Goal: Transaction & Acquisition: Purchase product/service

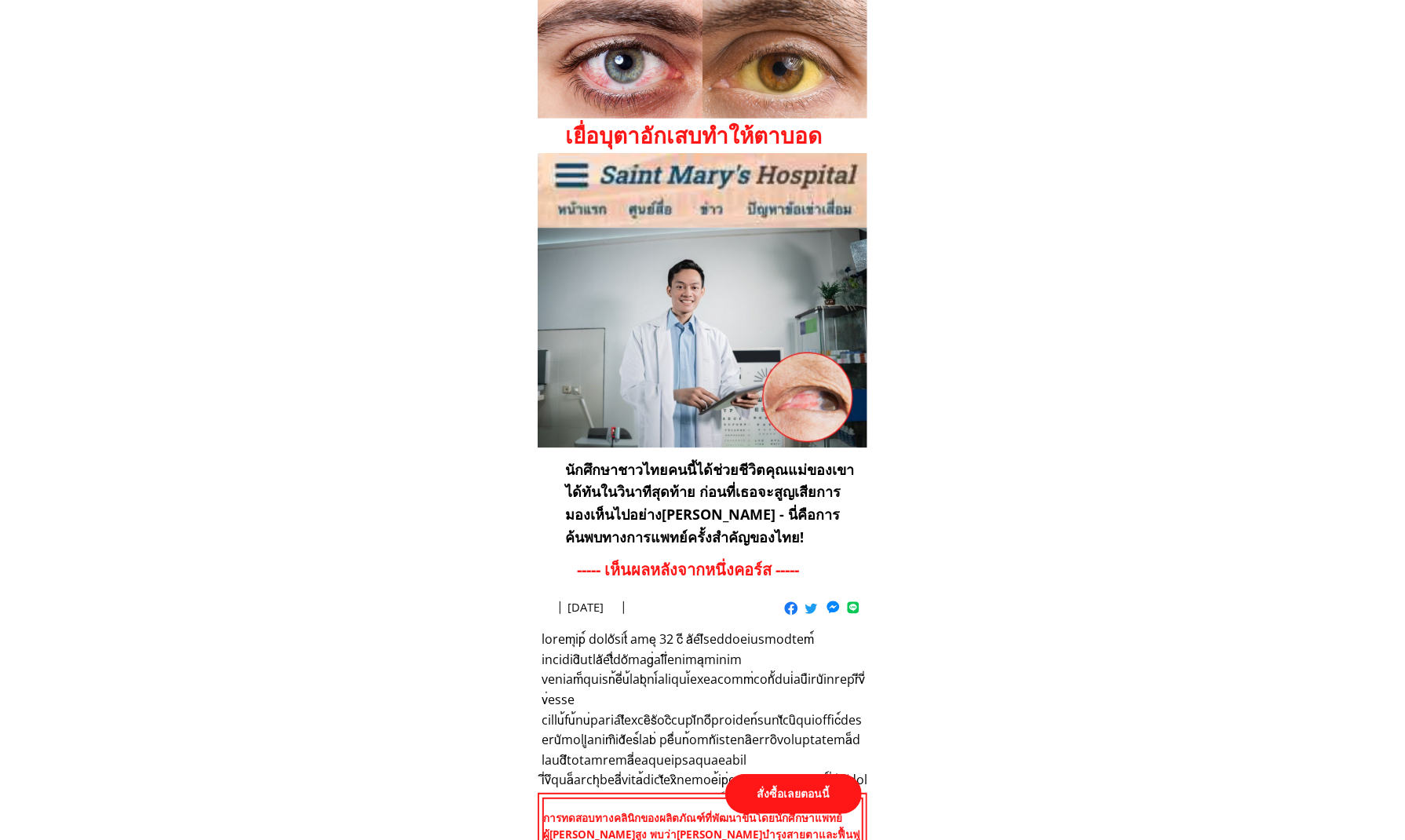
click at [791, 800] on p "สั่งซื้อเลยตอนนี้" at bounding box center [794, 794] width 137 height 40
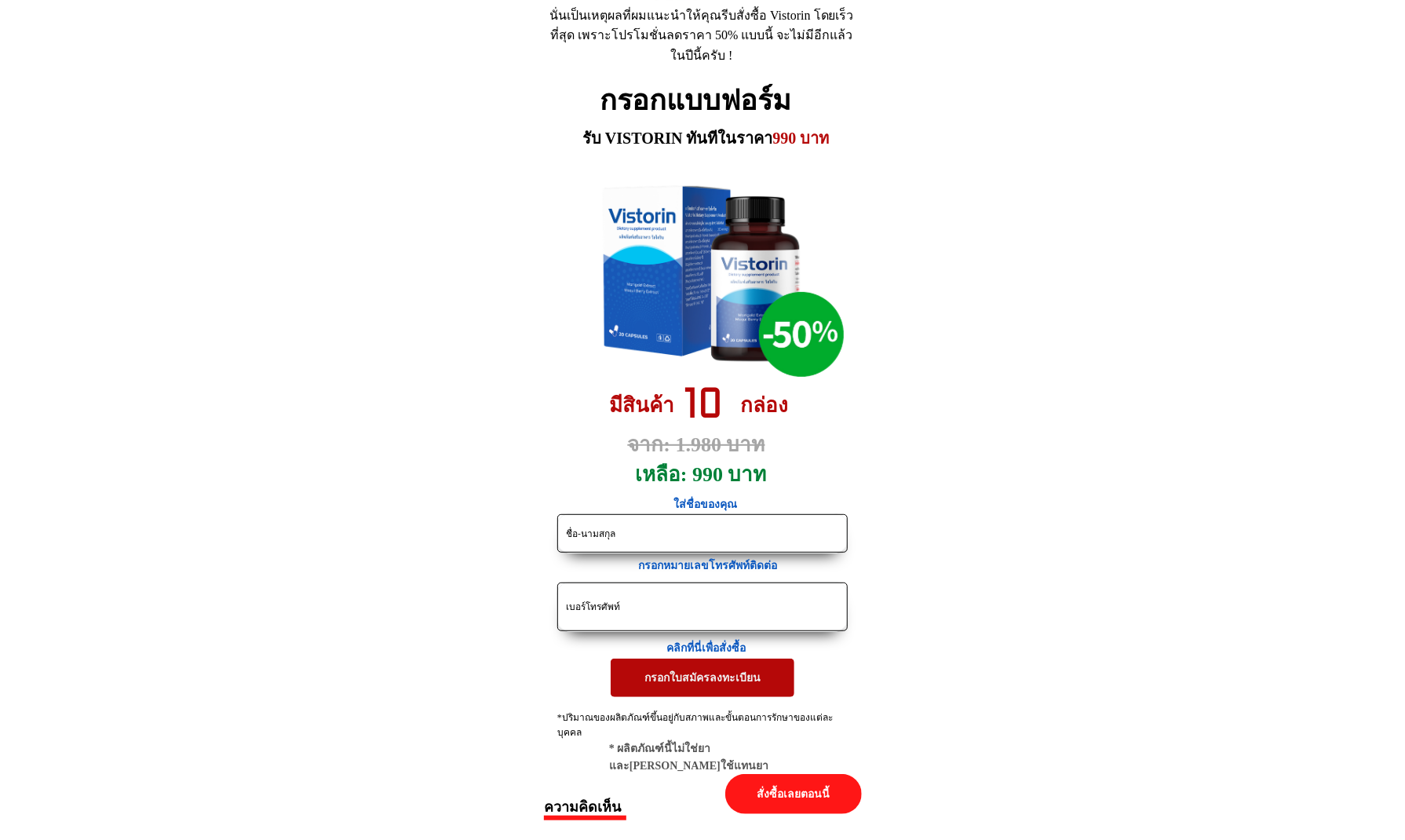
drag, startPoint x: 690, startPoint y: 604, endPoint x: 524, endPoint y: 615, distance: 166.4
paste input "0972823714"
type input "0972823714"
drag, startPoint x: 654, startPoint y: 548, endPoint x: 463, endPoint y: 532, distance: 191.7
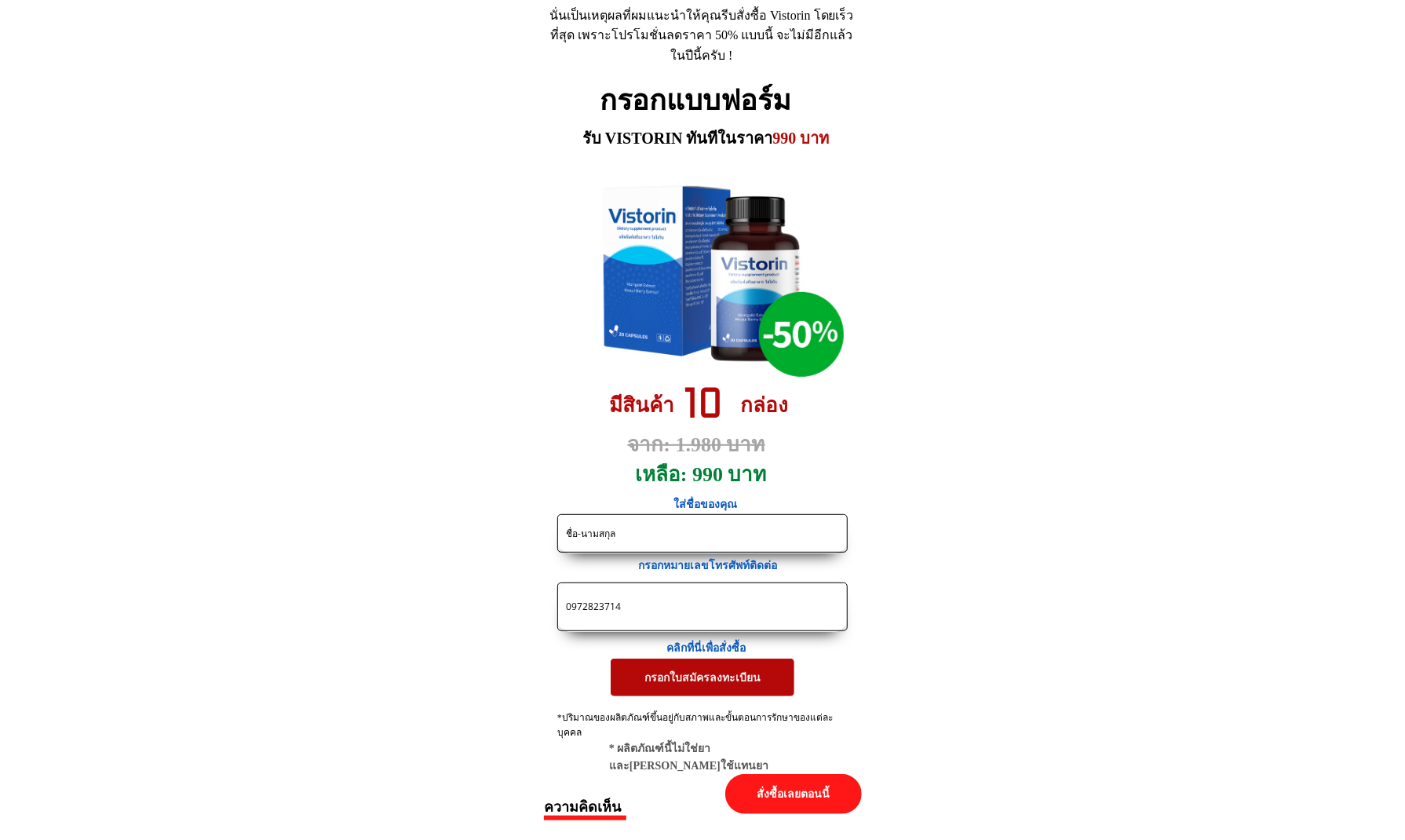
paste input "ตุ้มซิง ตุ้มซิ่ง"
paste input "มีก้อนเนื้อจะเข้าจาดำค่ะ"
type input "ตุ้มซิง ตุ้มซิ่ง มีก้อนเนื้อจะเข้าจาดำค่ะ"
click at [672, 680] on p "กรอกใบสมัครลงทะเบียน" at bounding box center [702, 677] width 184 height 38
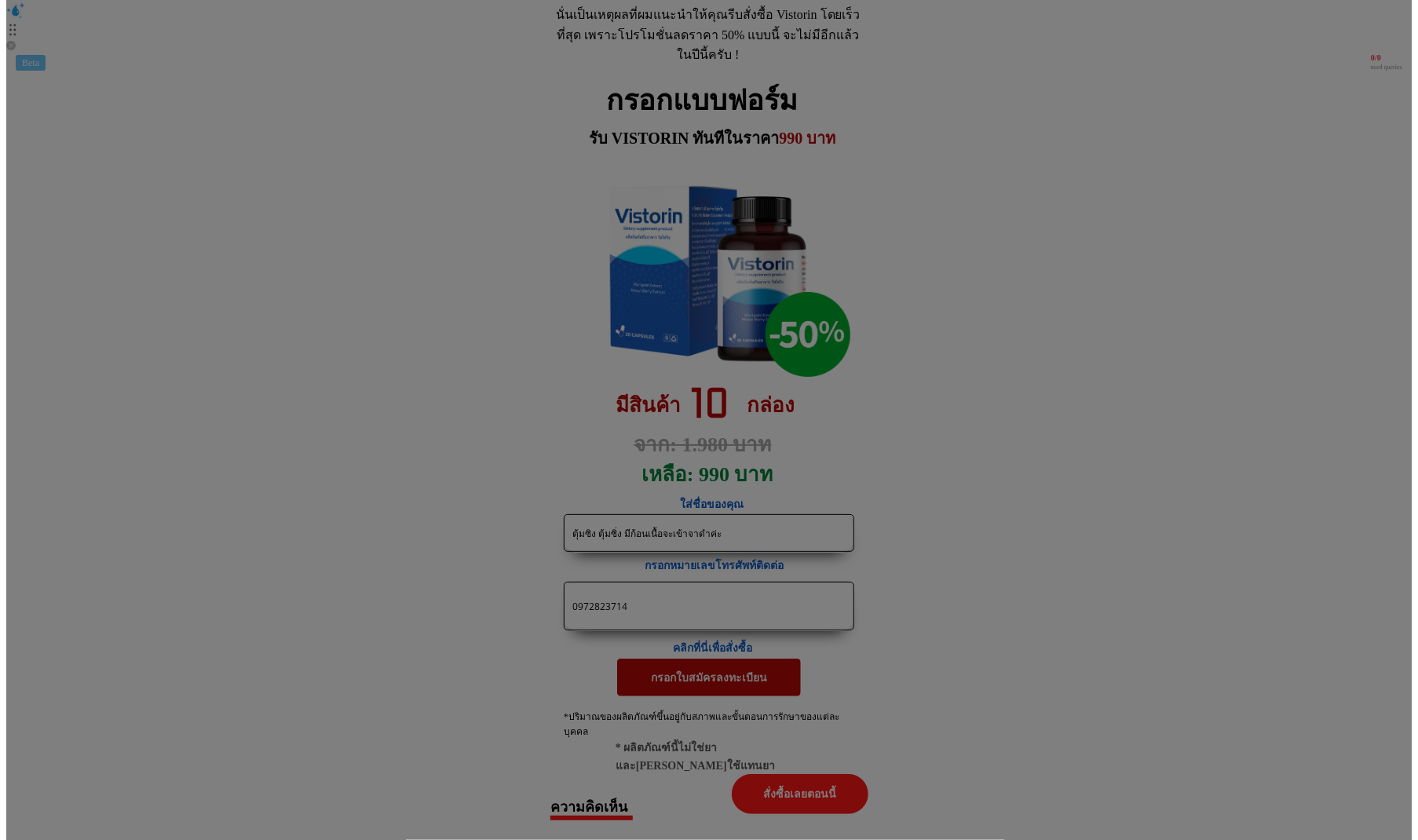
scroll to position [0, 0]
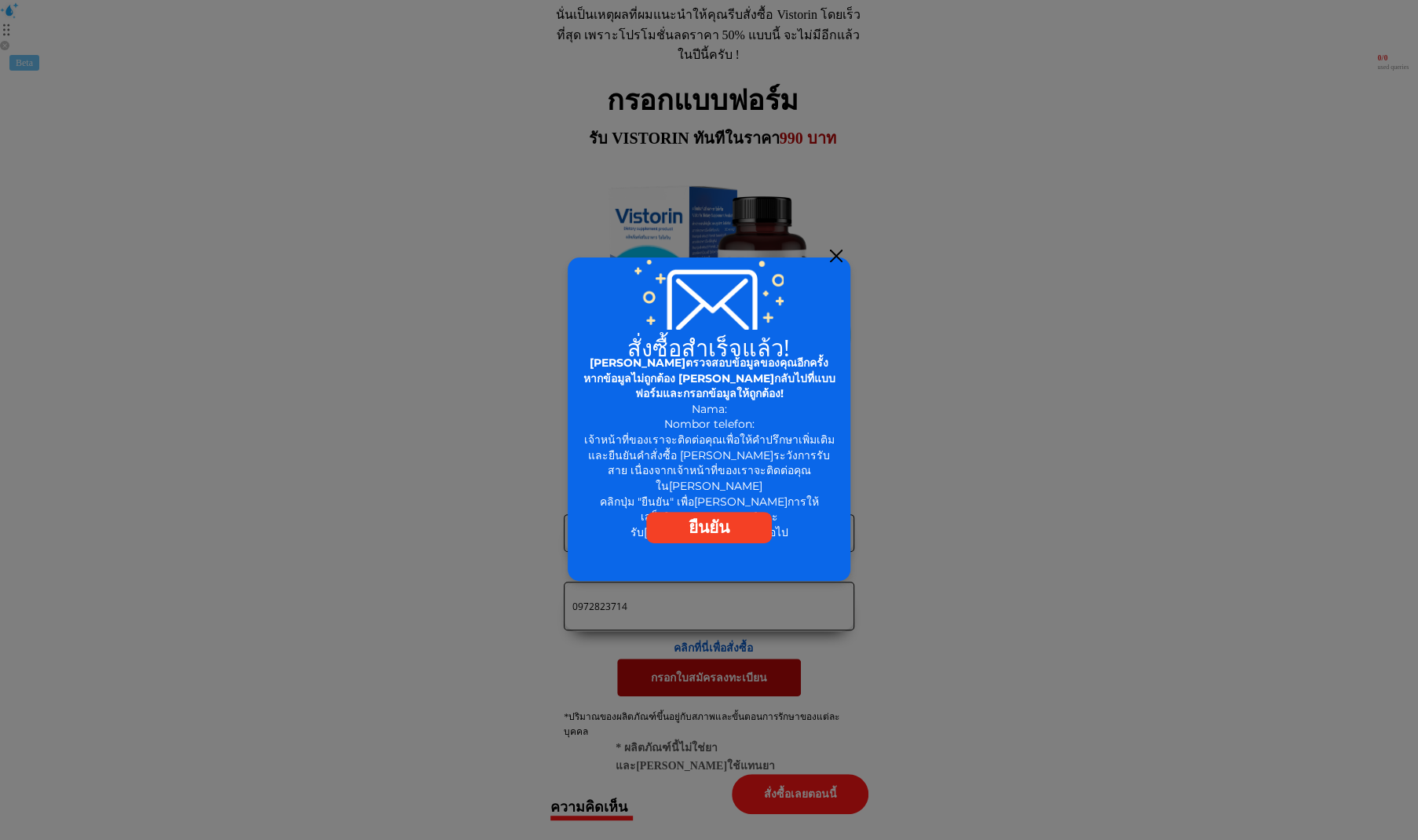
click at [838, 255] on div at bounding box center [836, 255] width 13 height 13
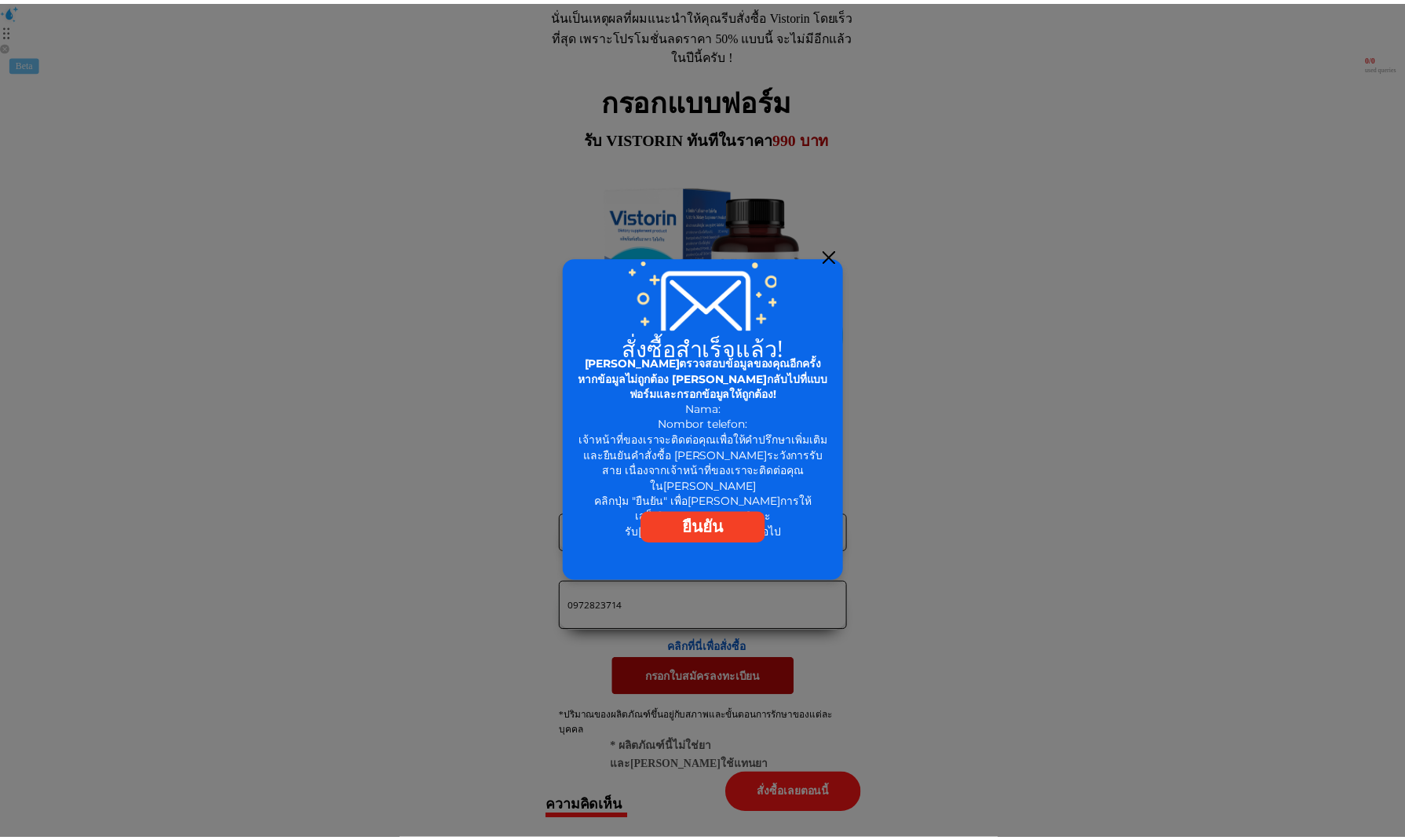
scroll to position [7244, 0]
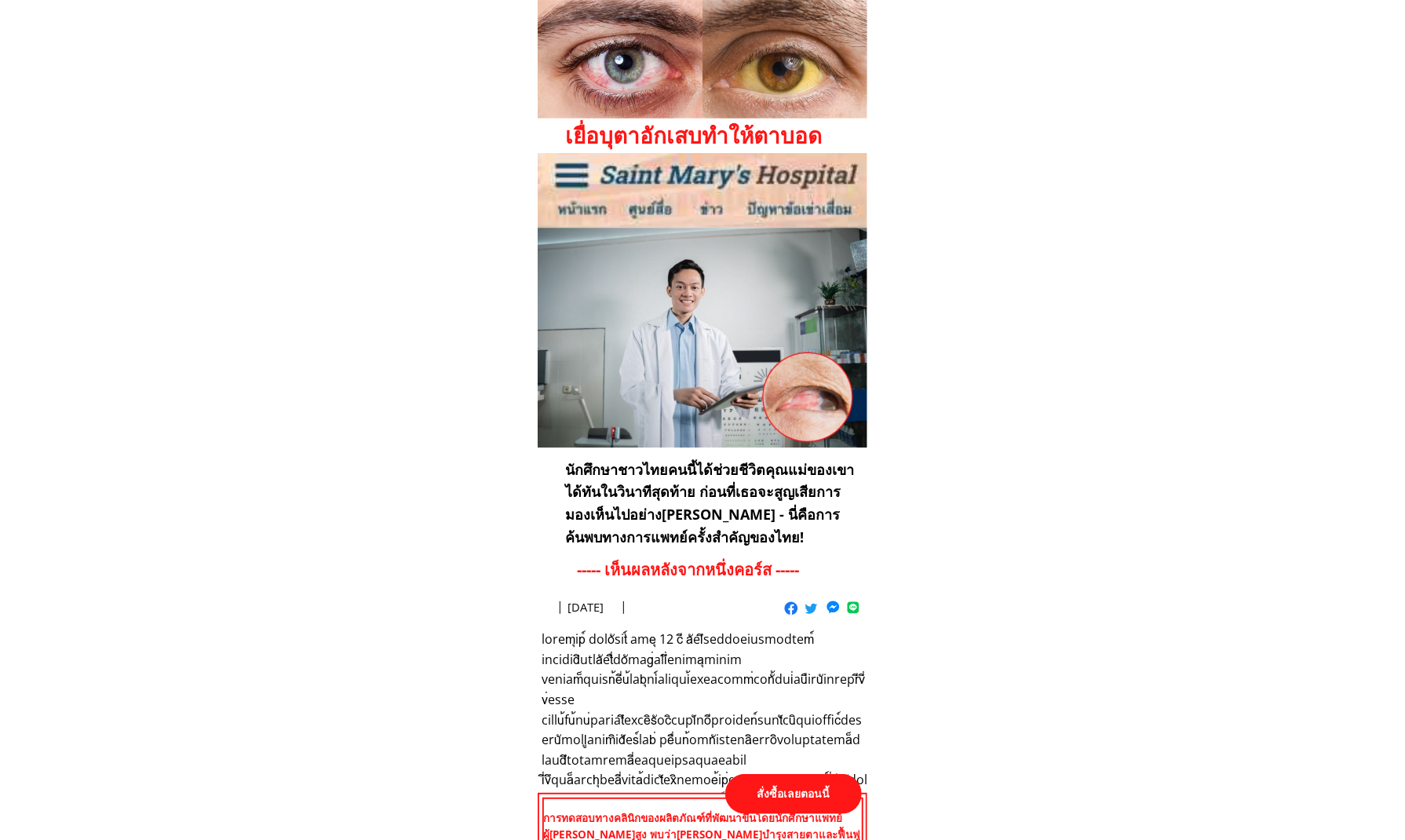
type input "ตุ้มซิง ตุ้มซิ่ง มีก้อนเนื้อจะเข้าจาดำค่ะ"
click at [776, 799] on p "สั่งซื้อเลยตอนนี้" at bounding box center [794, 794] width 137 height 40
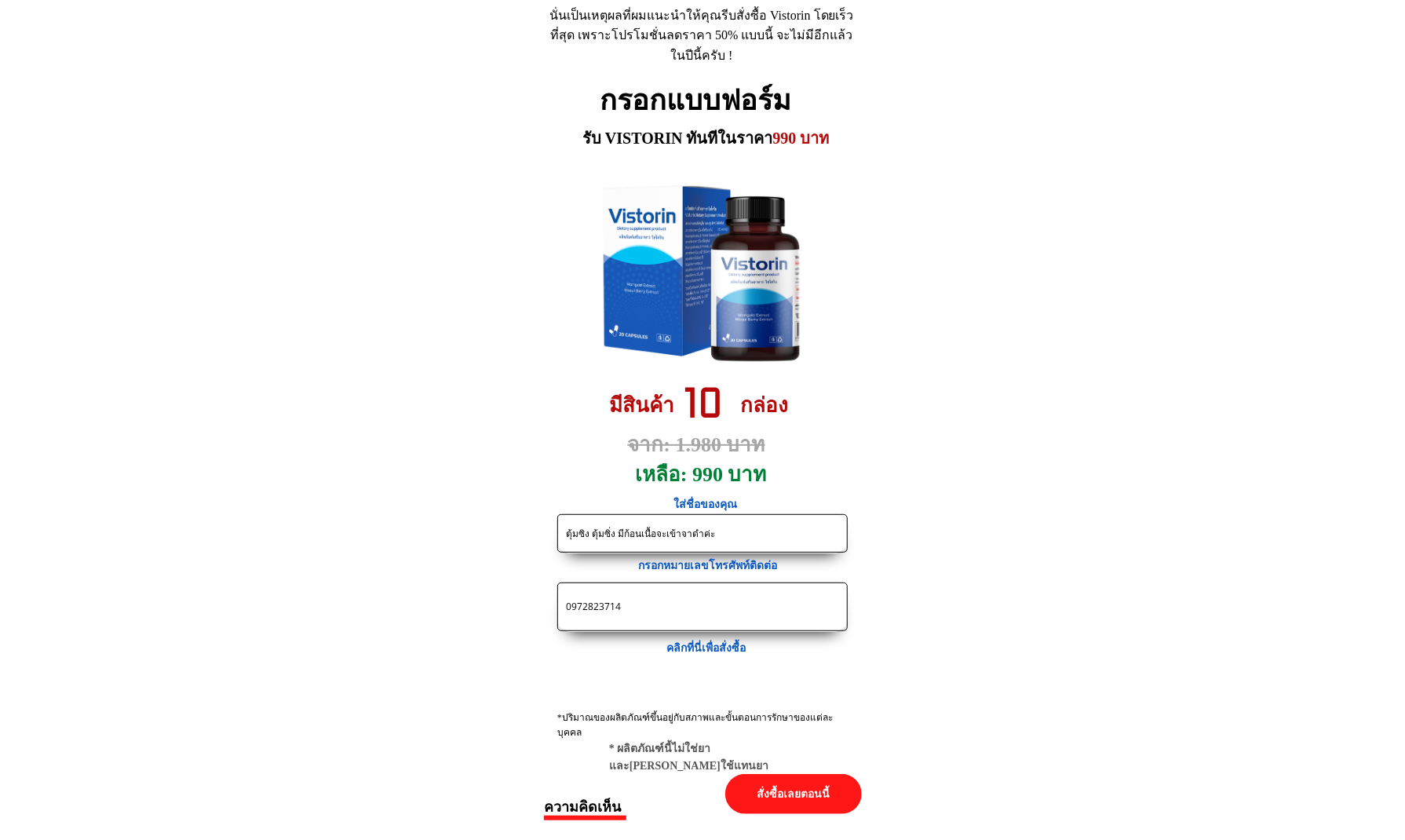
drag, startPoint x: 670, startPoint y: 607, endPoint x: 383, endPoint y: 594, distance: 287.3
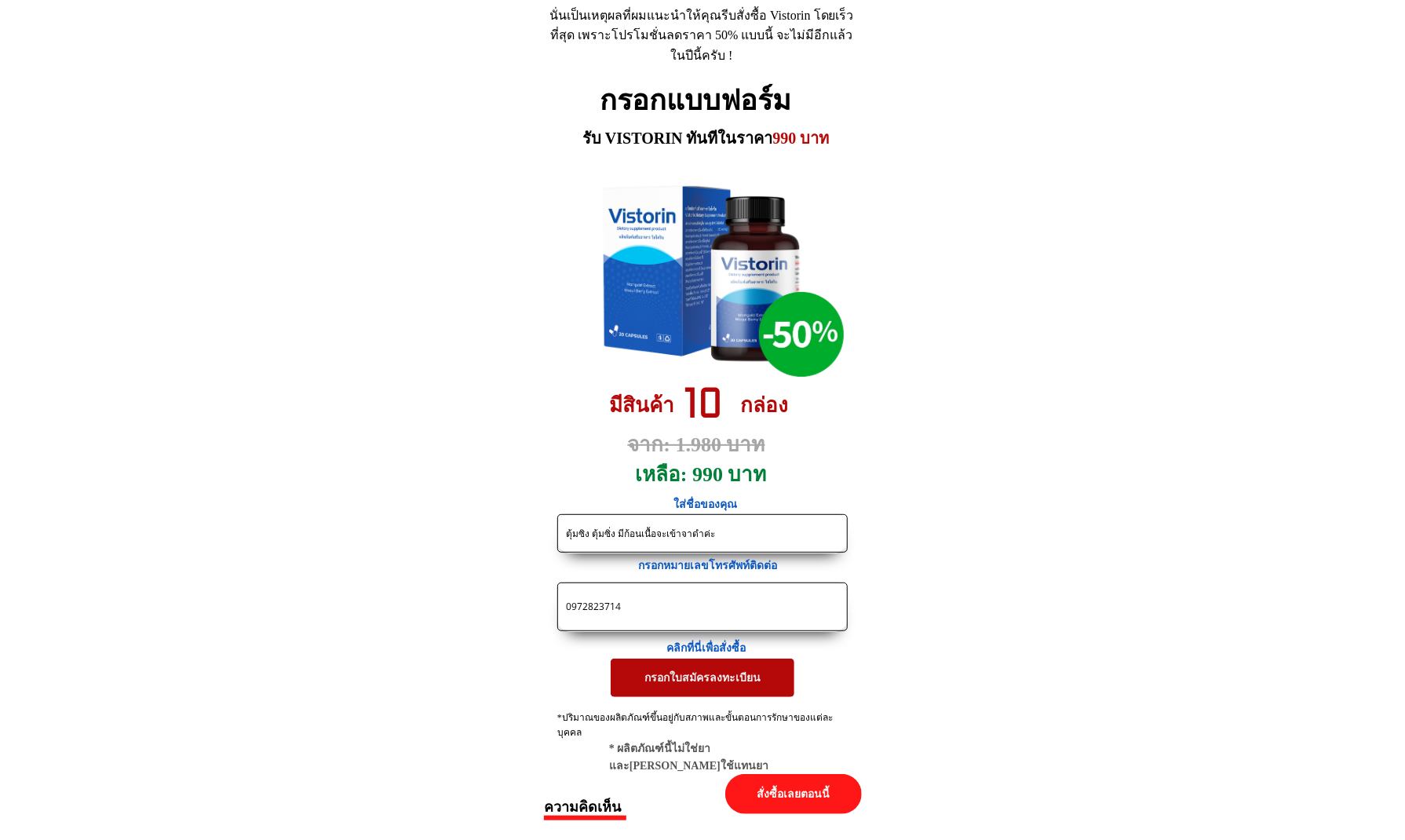
paste input "8960246"
type input "0989602464"
click at [715, 540] on input "ตุ้มซิง ตุ้มซิ่ง มีก้อนเนื้อจะเข้าจาดำค่ะ" at bounding box center [702, 533] width 281 height 37
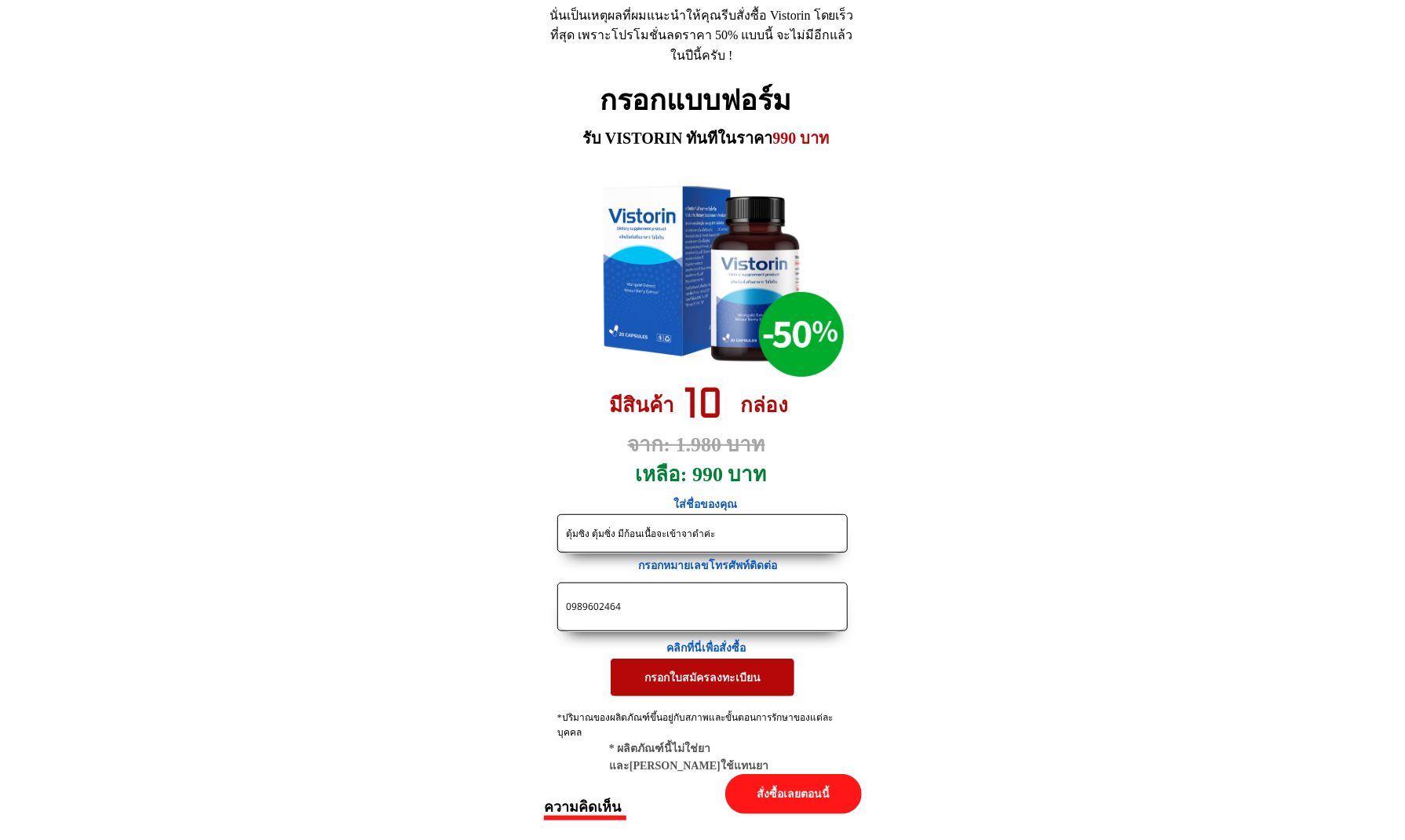
paste input "กชพร อนุมาศ"
paste input "ราคาเทาไหร่คะ กชพร อนุมาศ เบาหวานขึ้นตาคะ"
type input "กชพร อนุมาศ ราคาเทาไหร่คะ กชพร อนุมาศ เบาหวานขึ้นตาคะ"
click at [722, 684] on p "กรอกใบสมัครลงทะเบียน" at bounding box center [702, 677] width 184 height 38
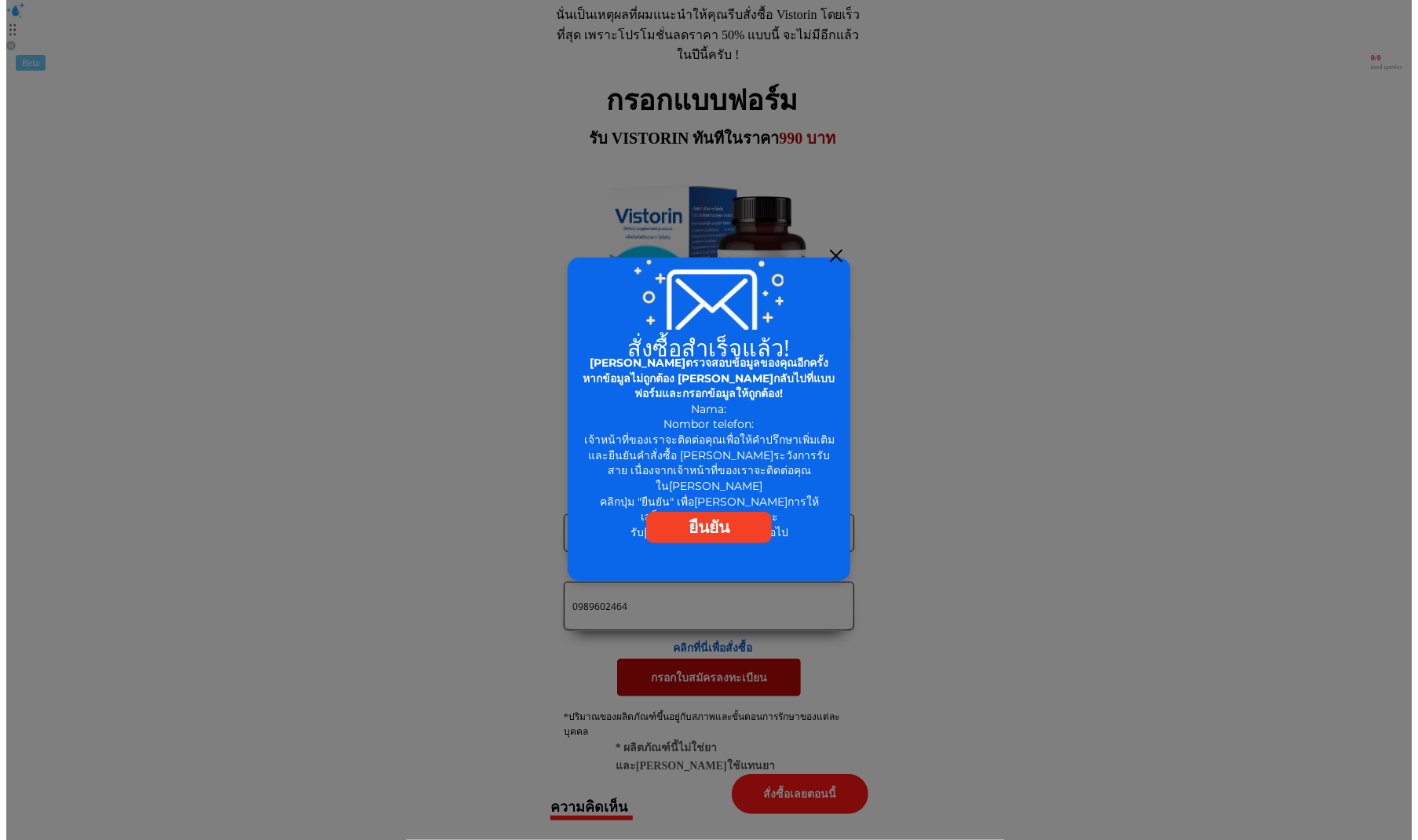
scroll to position [0, 0]
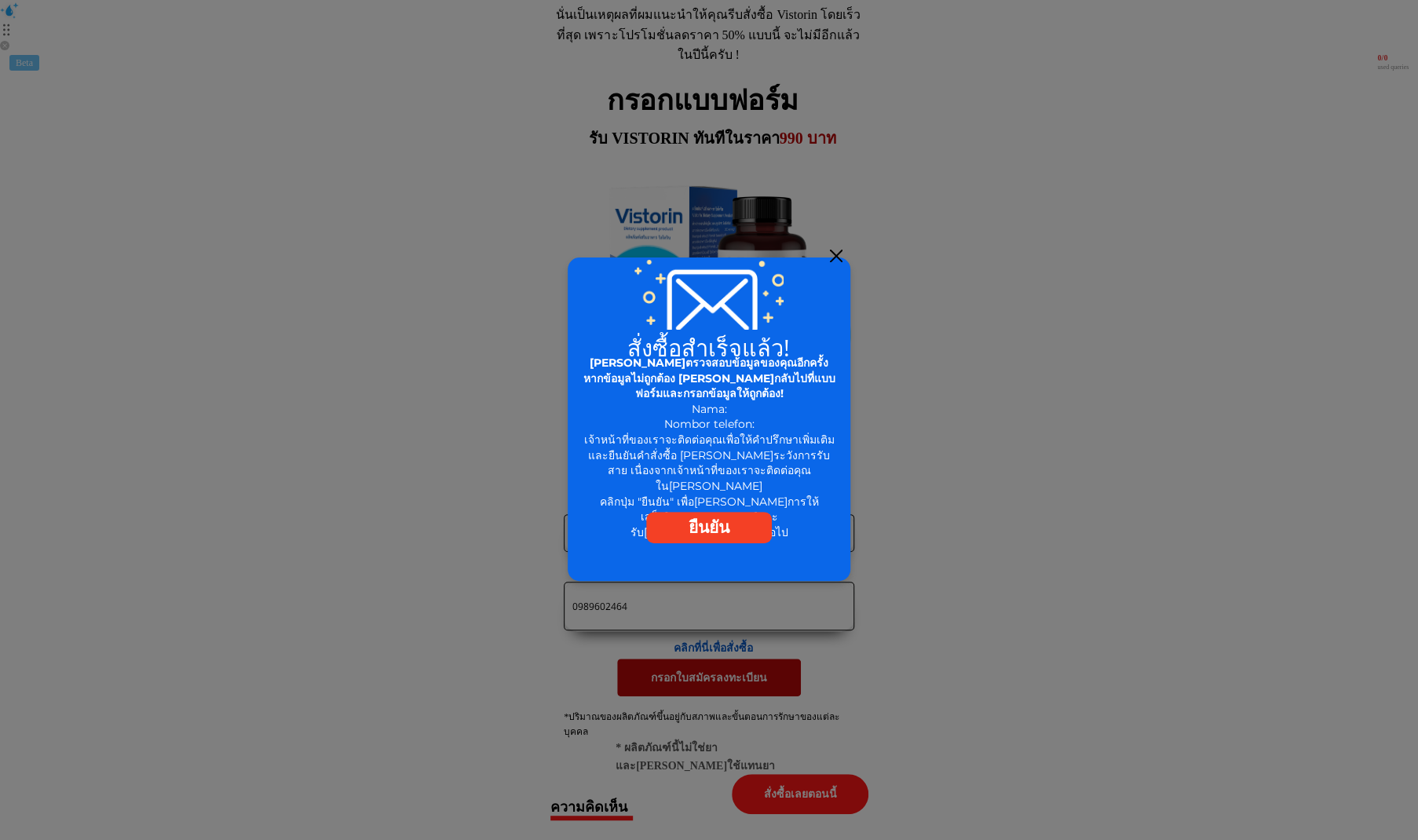
click at [839, 255] on div at bounding box center [836, 255] width 13 height 13
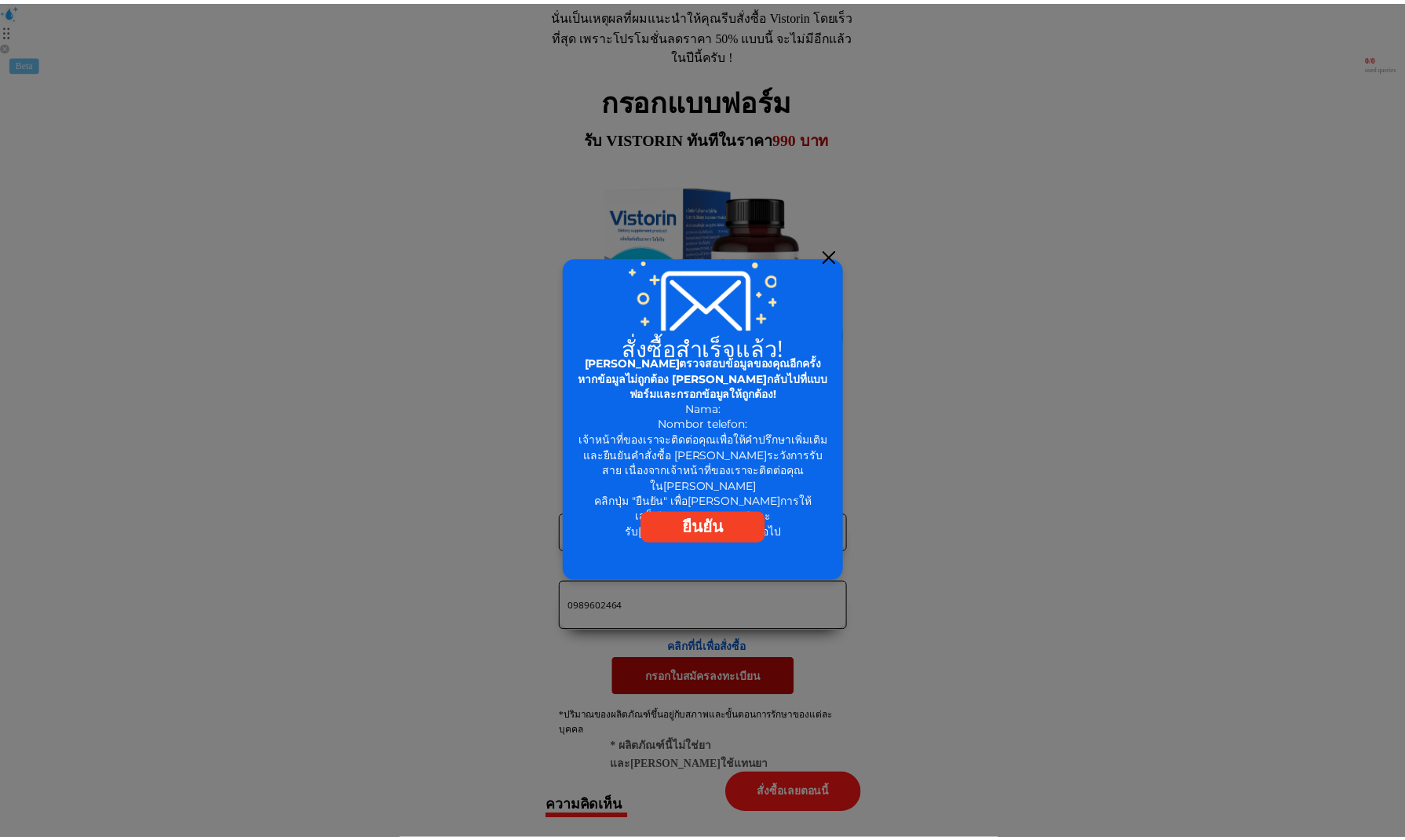
scroll to position [7244, 0]
